Goal: Check status: Check status

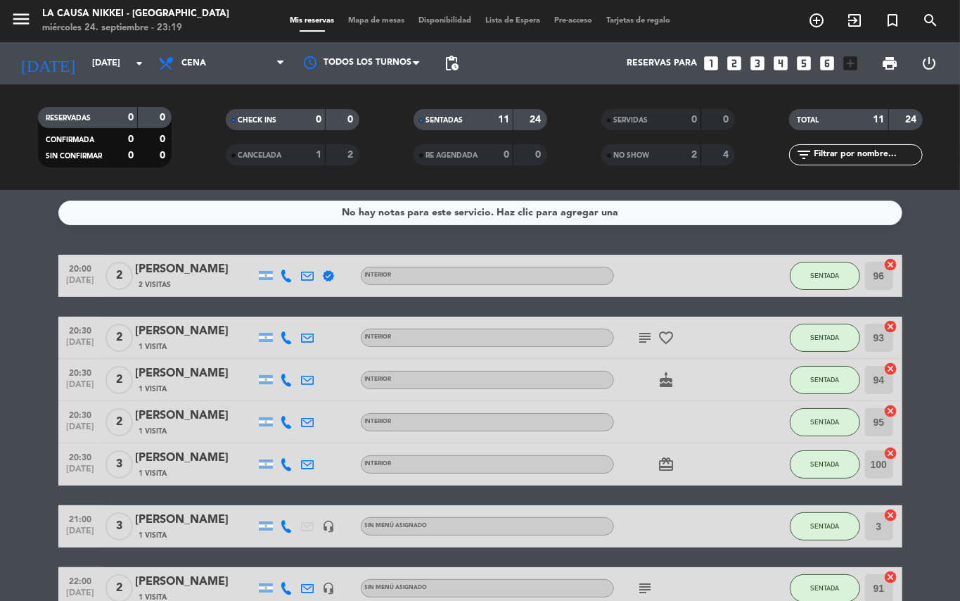
scroll to position [259, 0]
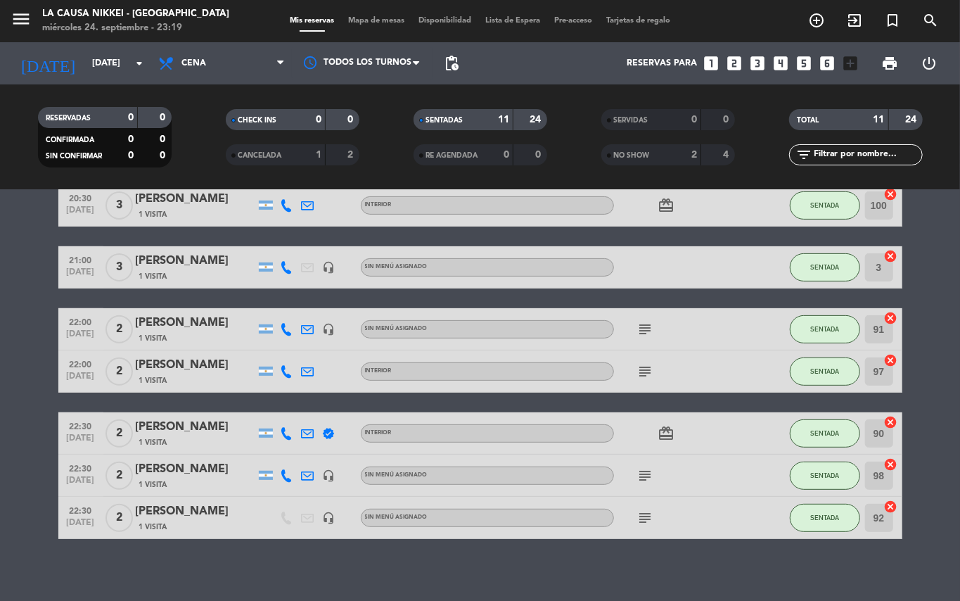
drag, startPoint x: 0, startPoint y: 408, endPoint x: 144, endPoint y: 82, distance: 356.1
click at [65, 357] on bookings-row "20:00 [DATE] 2 [PERSON_NAME] 2 Visitas verified INTERIOR SENTADA 96 cancel 20:3…" at bounding box center [480, 267] width 960 height 543
click at [111, 63] on input "[DATE]" at bounding box center [144, 63] width 119 height 24
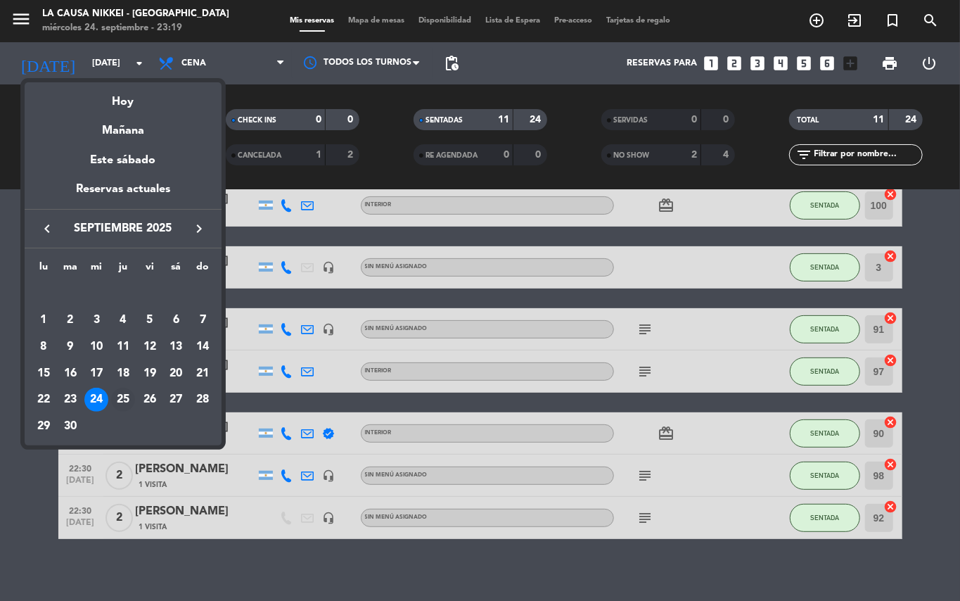
click at [111, 399] on div "25" at bounding box center [123, 399] width 24 height 24
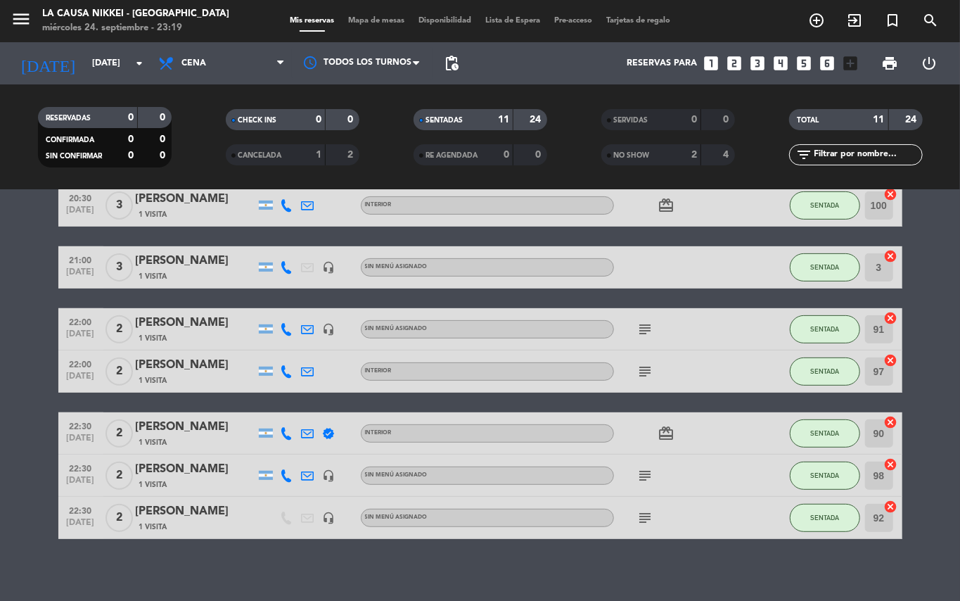
type input "[DEMOGRAPHIC_DATA][DATE]"
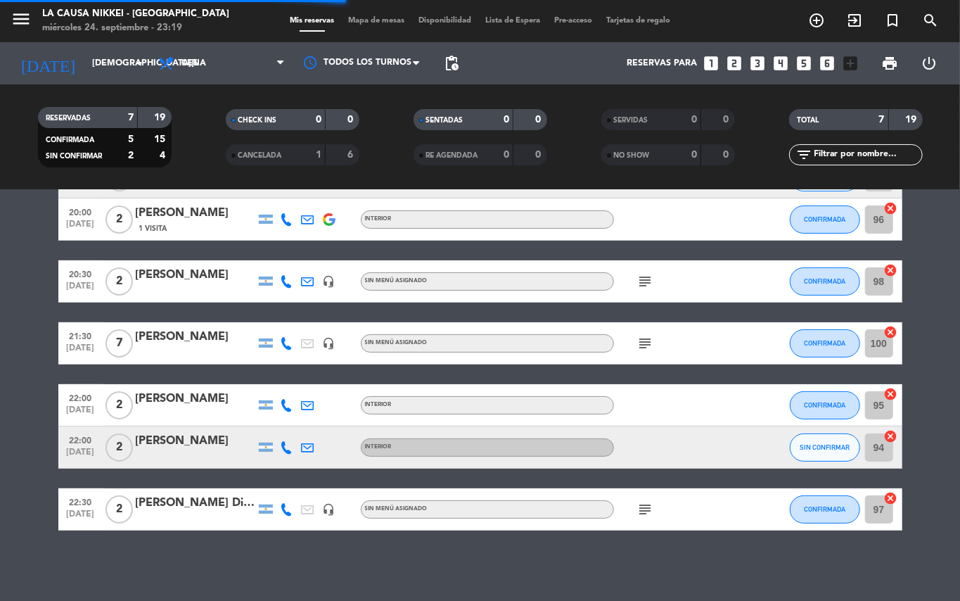
scroll to position [97, 0]
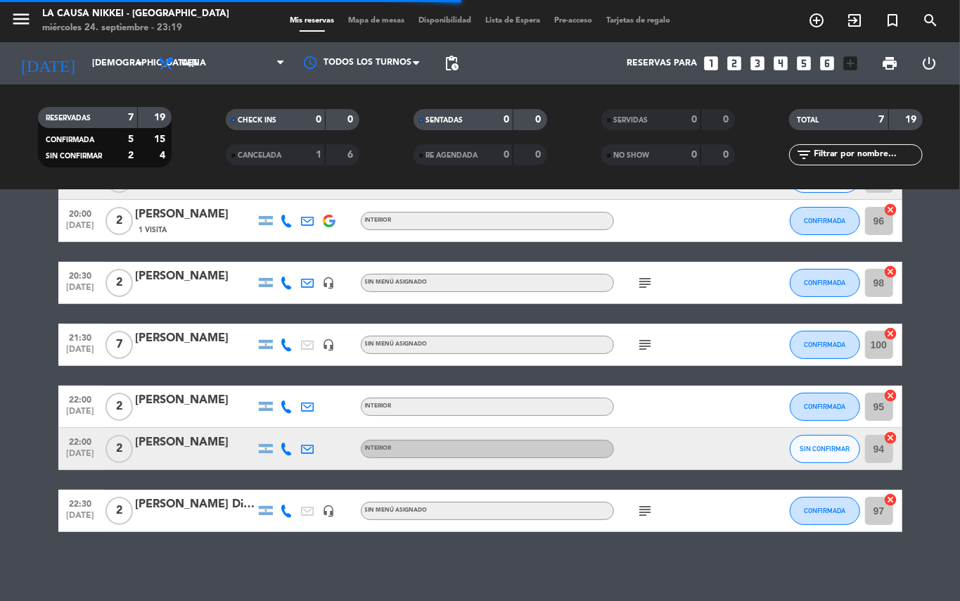
click at [1, 473] on bookings-row "20:00 [DATE] 2 [PERSON_NAME] INTERIOR SIN CONFIRMAR 93 cancel 20:00 [DATE] 2 [P…" at bounding box center [480, 345] width 960 height 374
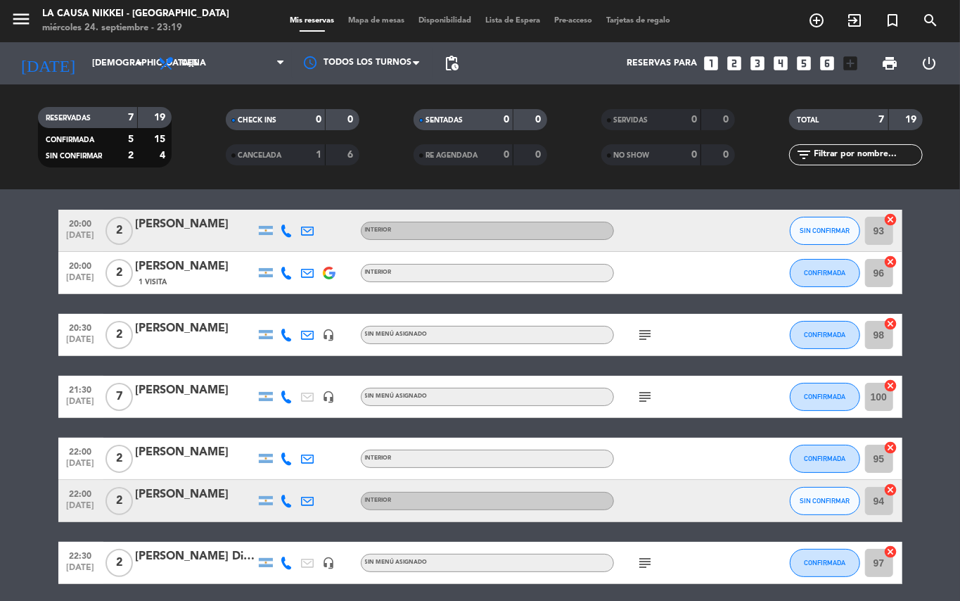
scroll to position [46, 0]
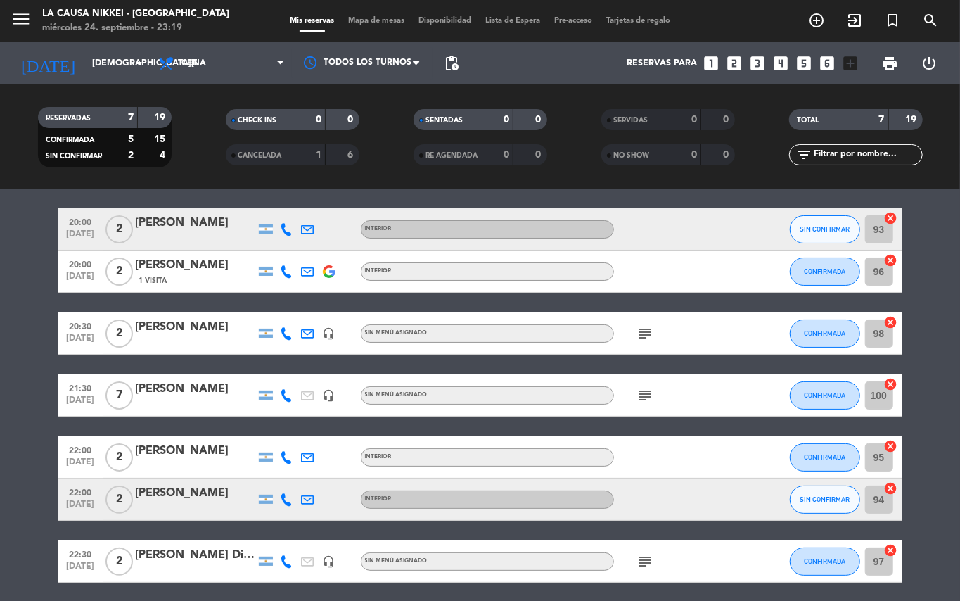
click at [644, 331] on icon "subject" at bounding box center [645, 333] width 17 height 17
click at [642, 387] on div "subject" at bounding box center [677, 394] width 127 height 41
click at [642, 395] on icon "subject" at bounding box center [645, 395] width 17 height 17
click at [0, 411] on bookings-row "20:00 [DATE] 2 [PERSON_NAME] INTERIOR SIN CONFIRMAR 93 cancel 20:00 [DATE] 2 [P…" at bounding box center [480, 395] width 960 height 374
